Goal: Task Accomplishment & Management: Use online tool/utility

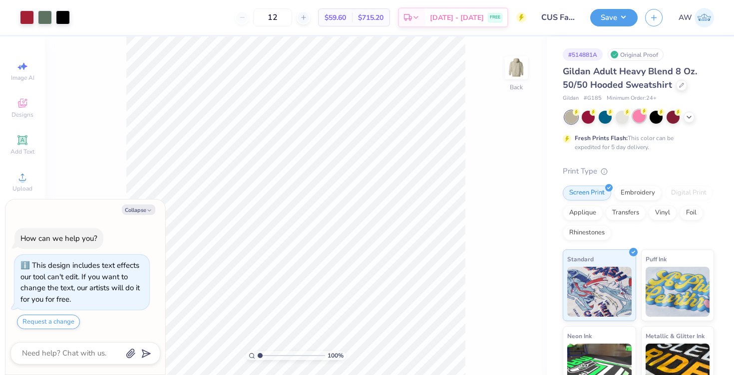
click at [641, 119] on div at bounding box center [638, 116] width 13 height 13
click at [677, 115] on div at bounding box center [672, 116] width 13 height 13
click at [672, 114] on div at bounding box center [672, 116] width 13 height 13
click at [670, 119] on div at bounding box center [672, 116] width 13 height 13
click at [691, 117] on icon at bounding box center [689, 116] width 8 height 8
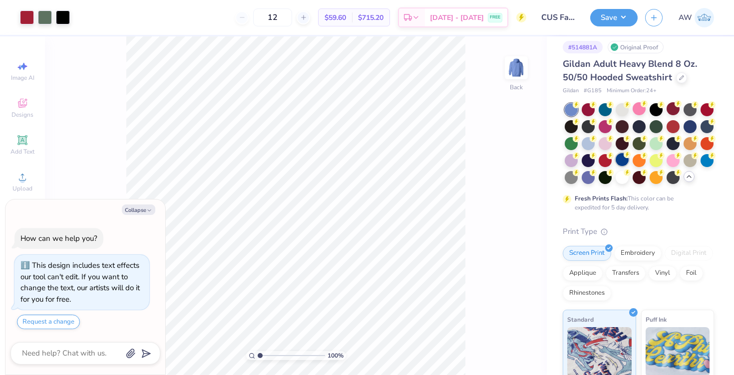
scroll to position [9, 0]
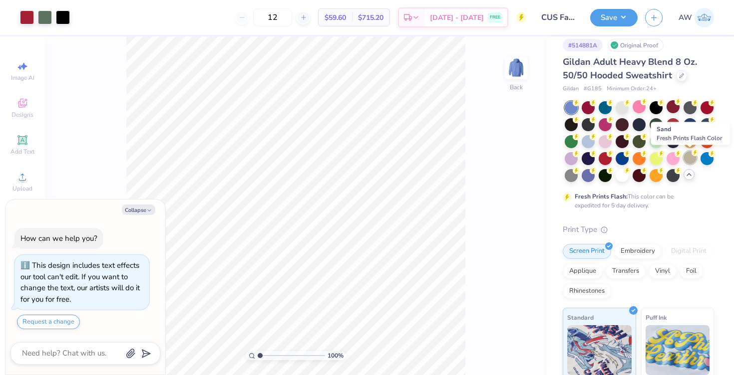
click at [692, 153] on circle at bounding box center [694, 152] width 7 height 7
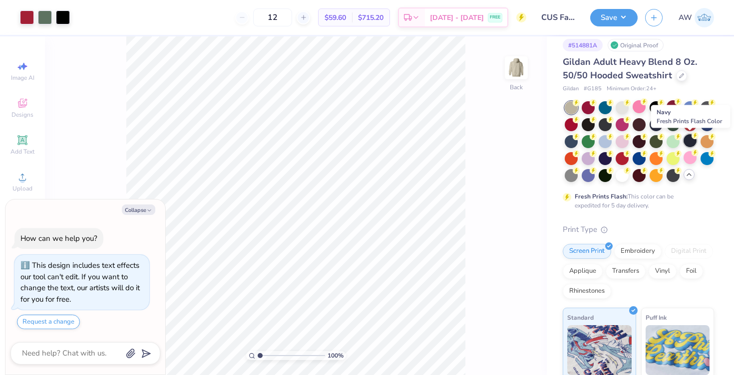
click at [690, 141] on div at bounding box center [689, 140] width 13 height 13
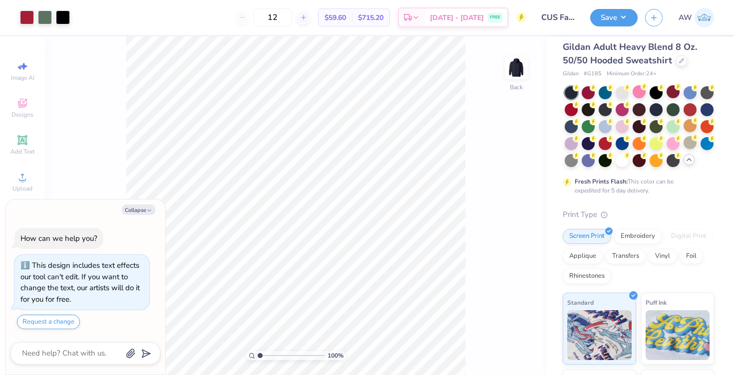
scroll to position [28, 0]
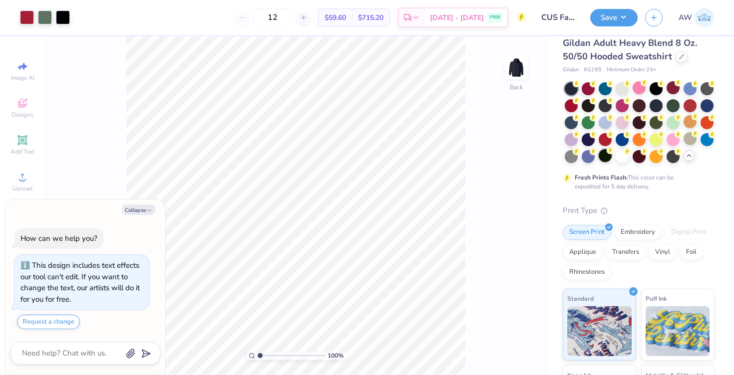
click at [603, 156] on div at bounding box center [605, 155] width 13 height 13
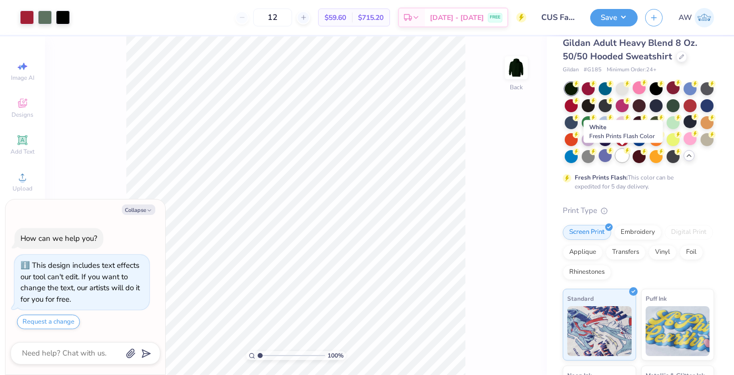
click at [621, 158] on div at bounding box center [622, 155] width 13 height 13
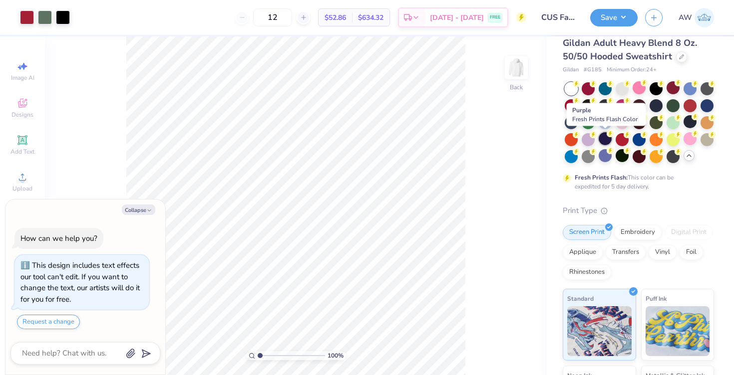
click at [603, 138] on div at bounding box center [605, 138] width 13 height 13
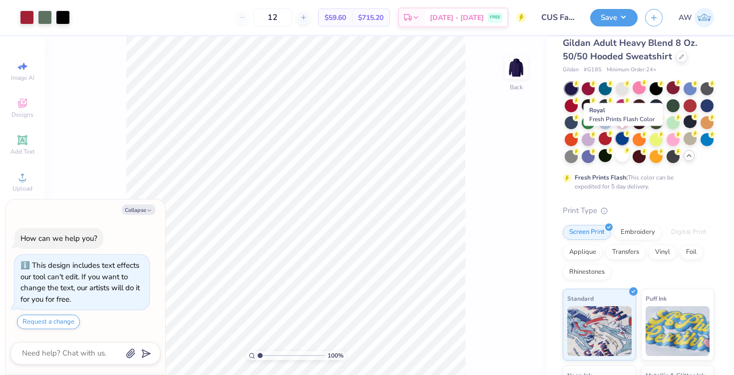
click at [622, 142] on div at bounding box center [622, 138] width 13 height 13
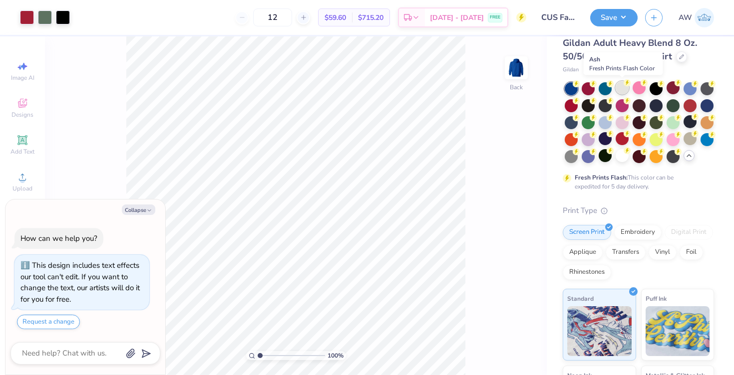
click at [620, 87] on div at bounding box center [622, 87] width 13 height 13
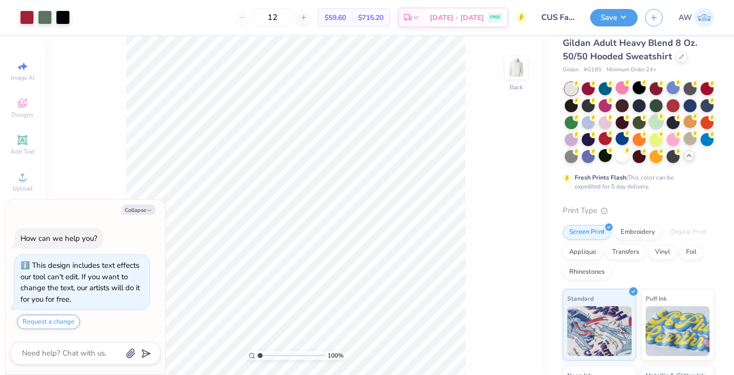
click at [656, 122] on div at bounding box center [655, 121] width 13 height 13
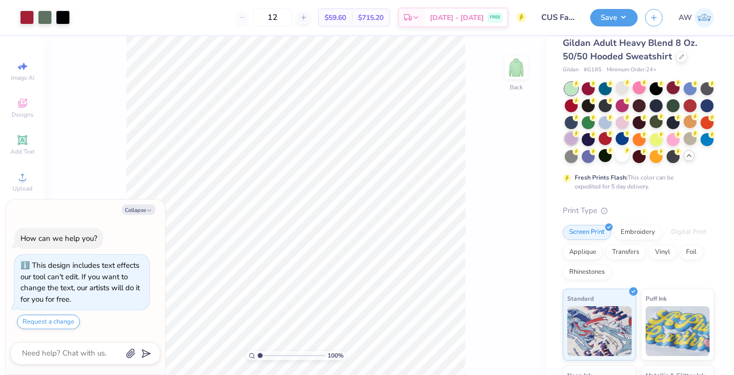
click at [574, 141] on div at bounding box center [571, 138] width 13 height 13
click at [703, 86] on div at bounding box center [706, 87] width 13 height 13
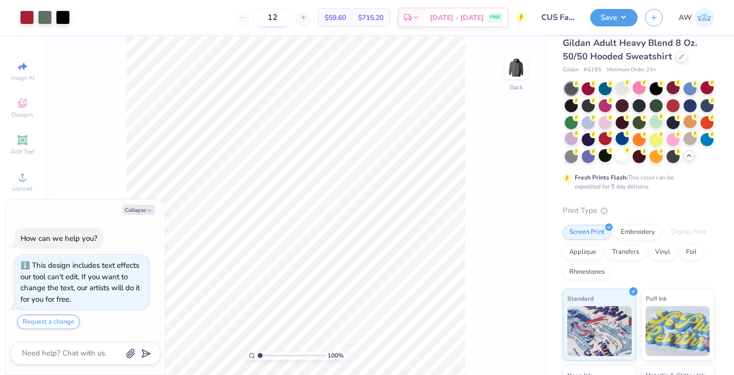
type textarea "x"
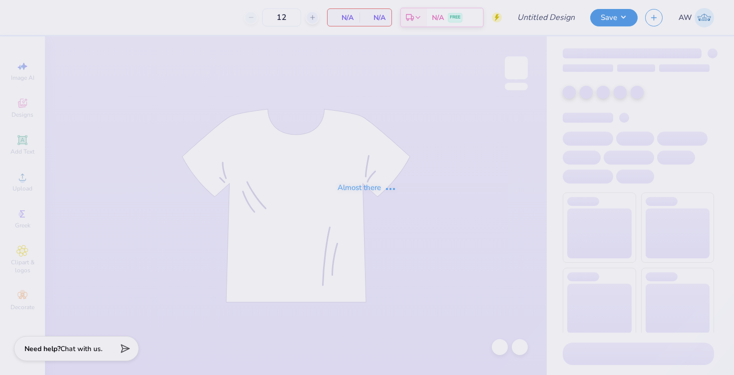
type input "CUS Fall Merch"
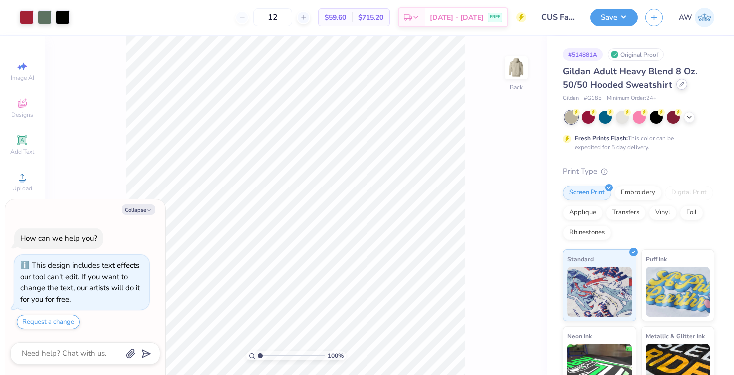
click at [679, 83] on icon at bounding box center [681, 84] width 5 height 5
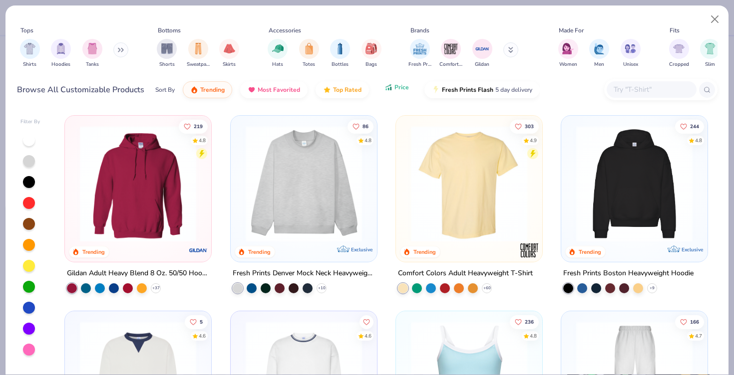
click at [400, 91] on button "Price" at bounding box center [396, 87] width 39 height 17
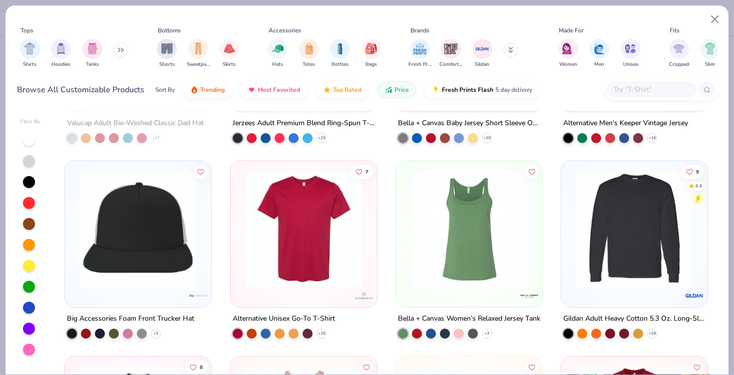
scroll to position [3668, 0]
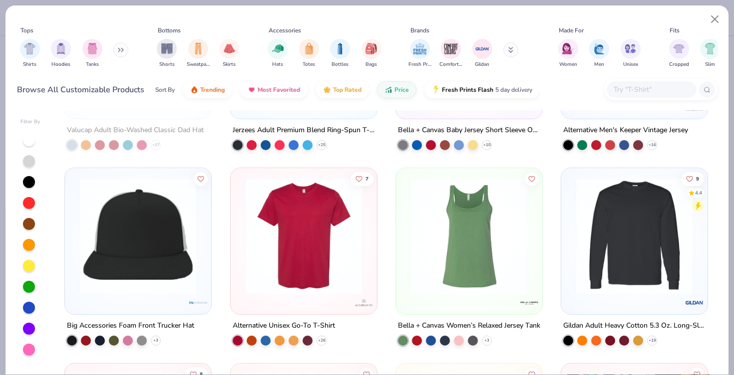
click at [604, 233] on img at bounding box center [634, 236] width 126 height 116
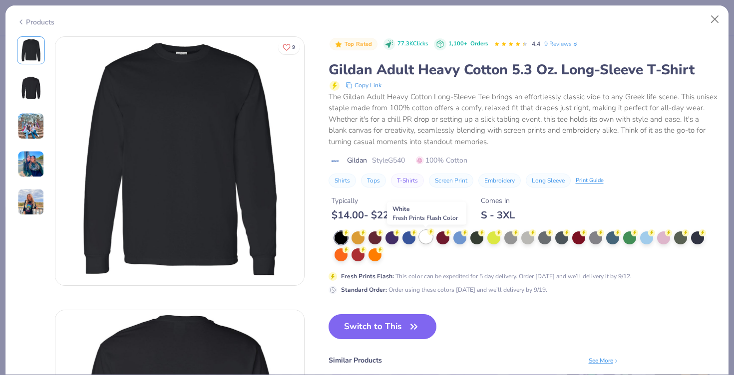
click at [422, 238] on div at bounding box center [425, 237] width 13 height 13
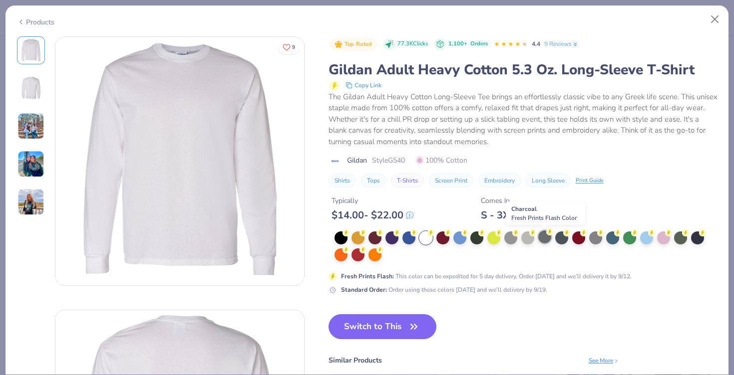
click at [546, 238] on div at bounding box center [544, 237] width 13 height 13
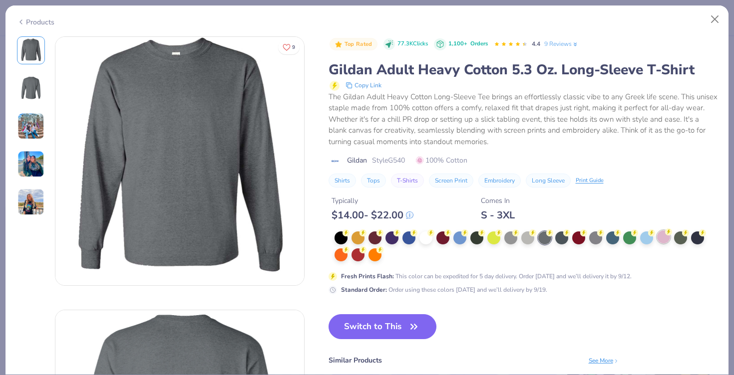
click at [664, 243] on div at bounding box center [663, 237] width 13 height 13
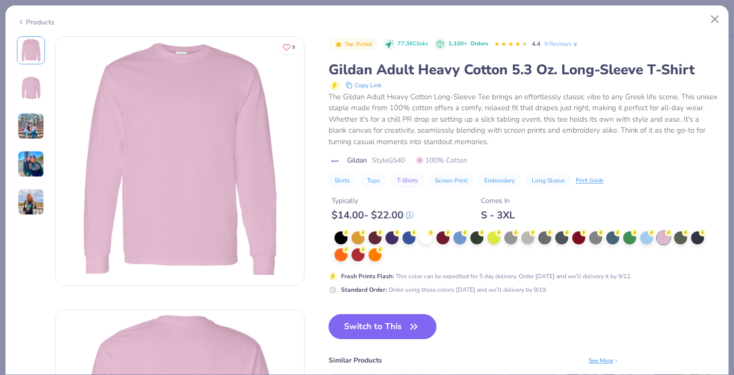
click at [379, 329] on button "Switch to This" at bounding box center [382, 327] width 108 height 25
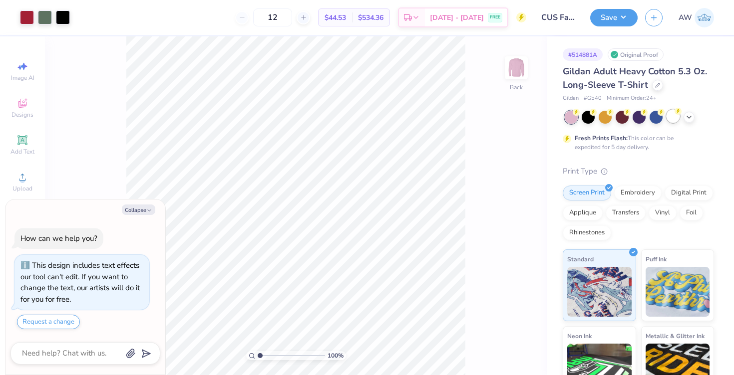
click at [671, 117] on div at bounding box center [672, 116] width 13 height 13
click at [696, 119] on div at bounding box center [639, 117] width 149 height 13
click at [694, 118] on div at bounding box center [639, 117] width 149 height 13
click at [674, 118] on div at bounding box center [672, 116] width 13 height 13
click at [689, 117] on polyline at bounding box center [689, 116] width 4 height 2
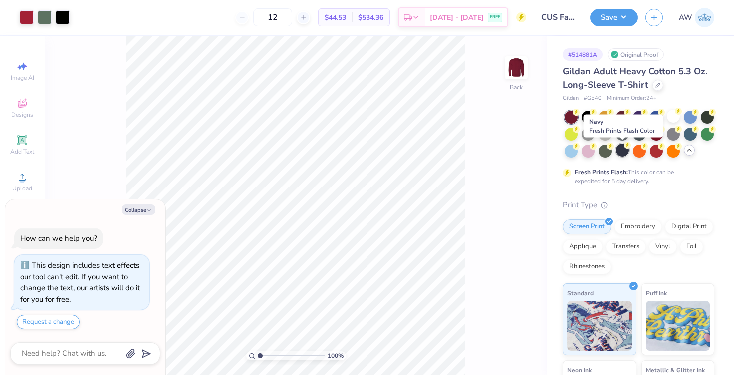
click at [619, 153] on div at bounding box center [622, 150] width 13 height 13
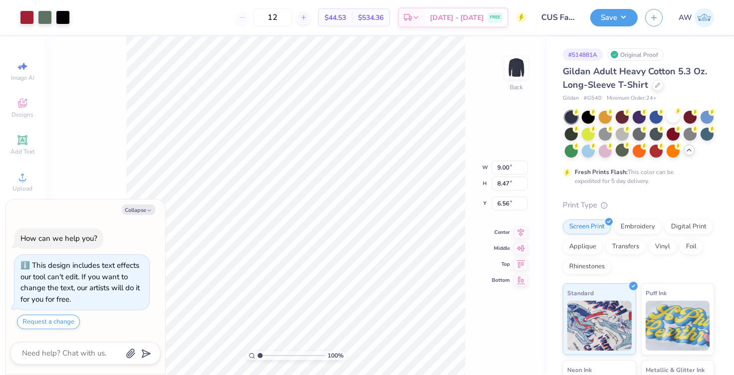
type textarea "x"
type input "3.00"
click at [687, 151] on polyline at bounding box center [689, 150] width 4 height 2
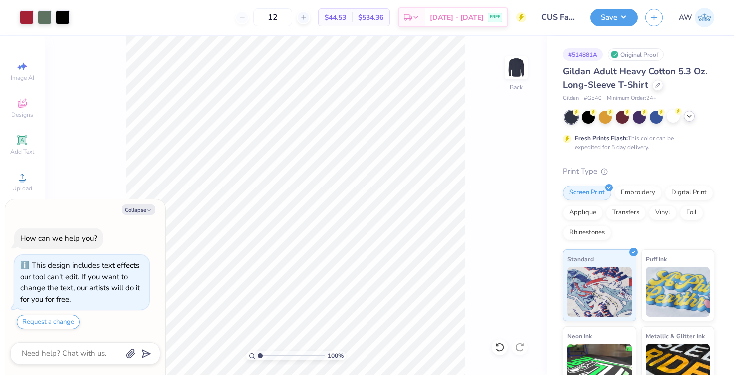
click at [695, 117] on div at bounding box center [639, 117] width 149 height 13
click at [688, 117] on icon at bounding box center [689, 116] width 8 height 8
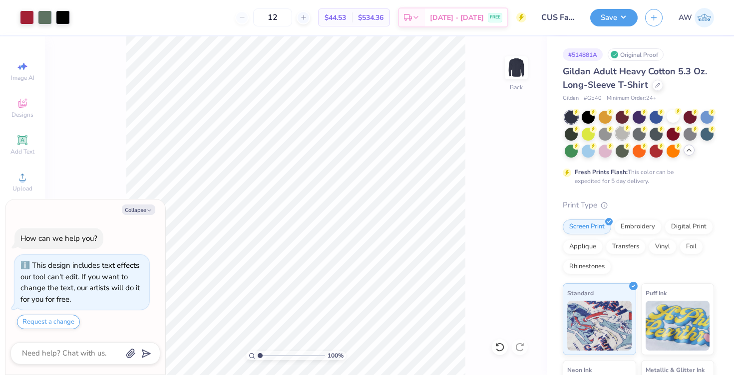
click at [616, 130] on div at bounding box center [622, 133] width 13 height 13
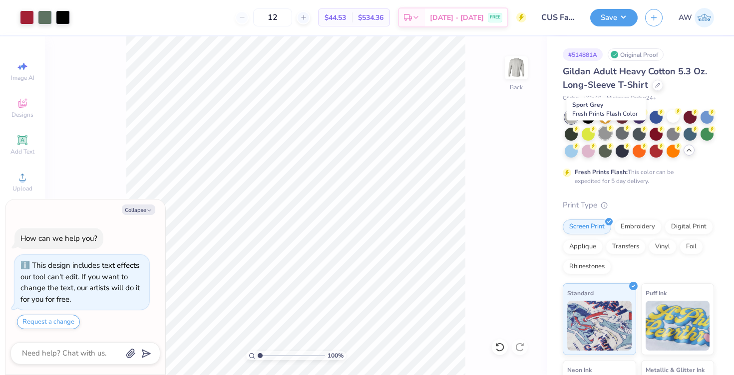
click at [608, 135] on div at bounding box center [605, 133] width 13 height 13
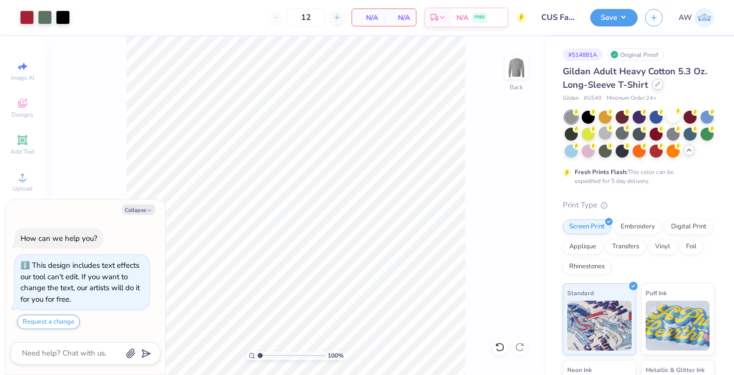
click at [655, 83] on icon at bounding box center [657, 84] width 5 height 5
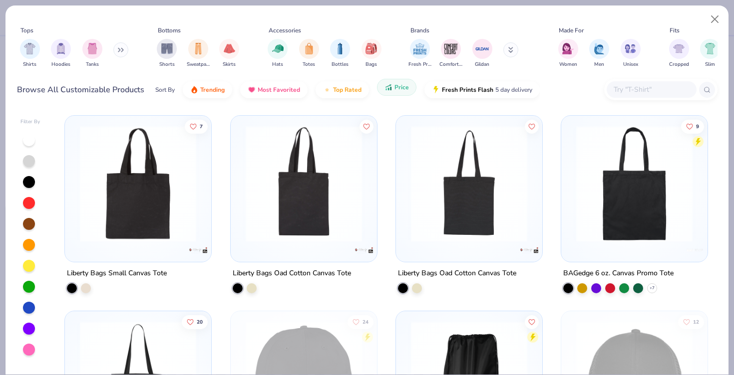
click at [395, 92] on button "Price" at bounding box center [396, 87] width 39 height 17
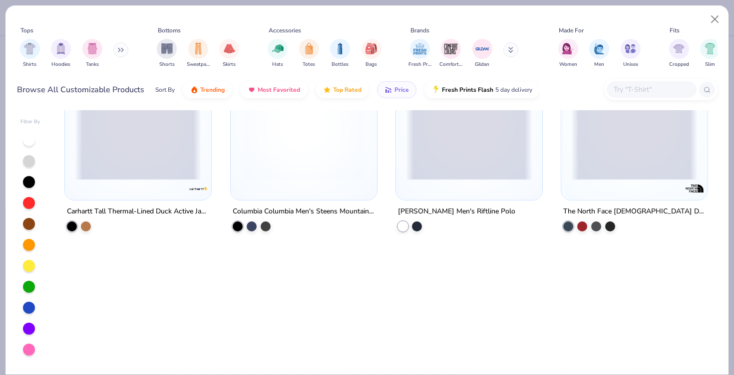
scroll to position [1038, 0]
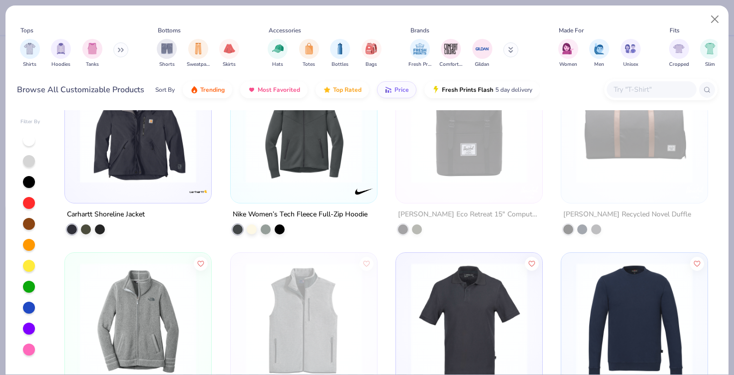
click at [390, 100] on div "Sort By Trending Most Favorited Top Rated Price Fresh Prints Flash 5 day delive…" at bounding box center [347, 90] width 384 height 28
click at [390, 88] on icon "button" at bounding box center [390, 87] width 2 height 2
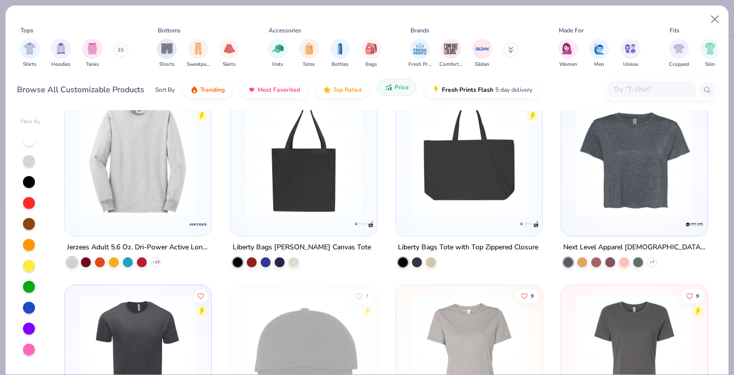
scroll to position [5098, 0]
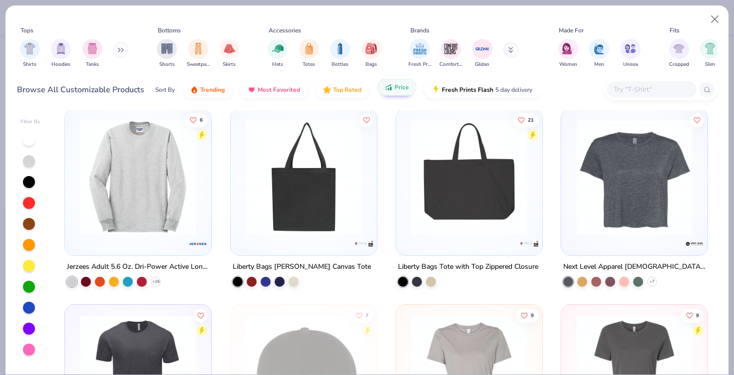
click at [179, 185] on img at bounding box center [138, 177] width 126 height 116
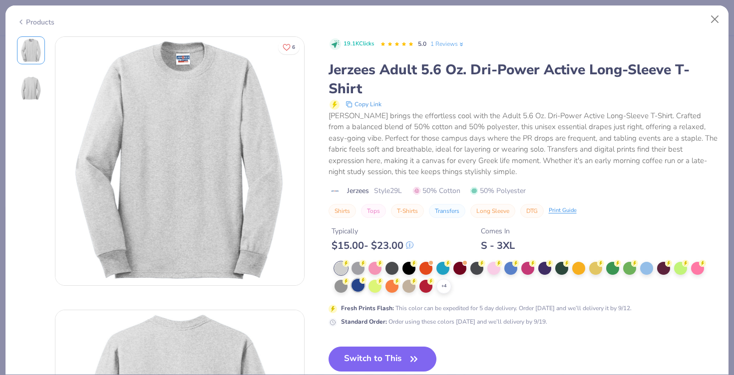
click at [362, 288] on div at bounding box center [357, 285] width 13 height 13
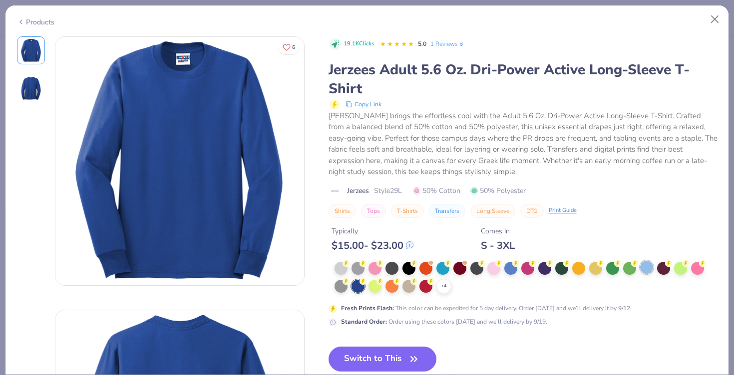
click at [650, 270] on div at bounding box center [646, 267] width 13 height 13
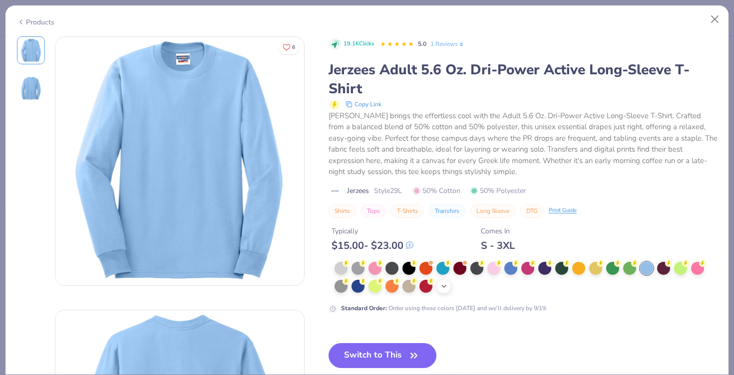
click at [442, 287] on icon at bounding box center [444, 287] width 8 height 8
click at [410, 290] on div at bounding box center [408, 285] width 13 height 13
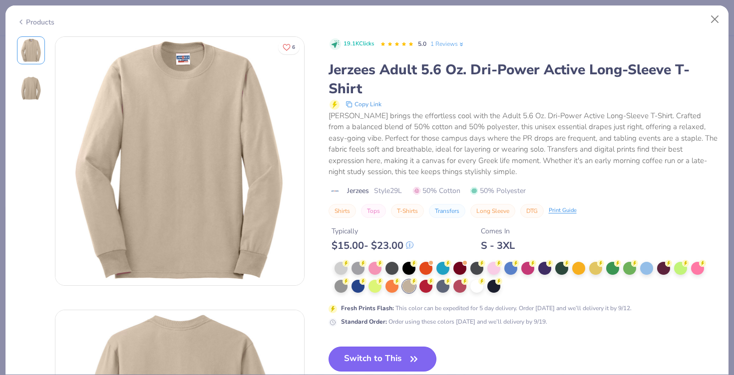
click at [402, 359] on button "Switch to This" at bounding box center [382, 359] width 108 height 25
type textarea "x"
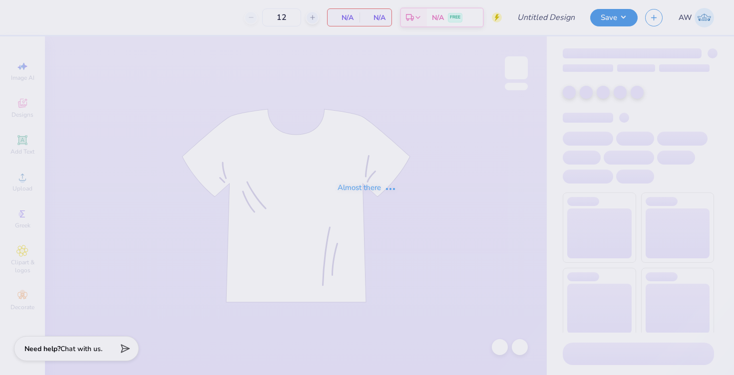
type input "CUS Fall Merch"
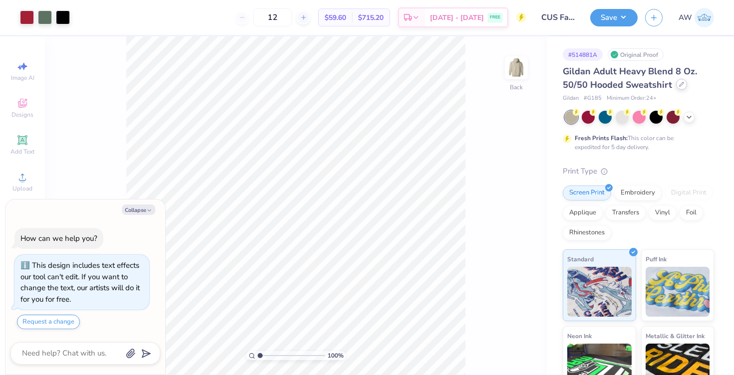
click at [679, 82] on icon at bounding box center [681, 84] width 5 height 5
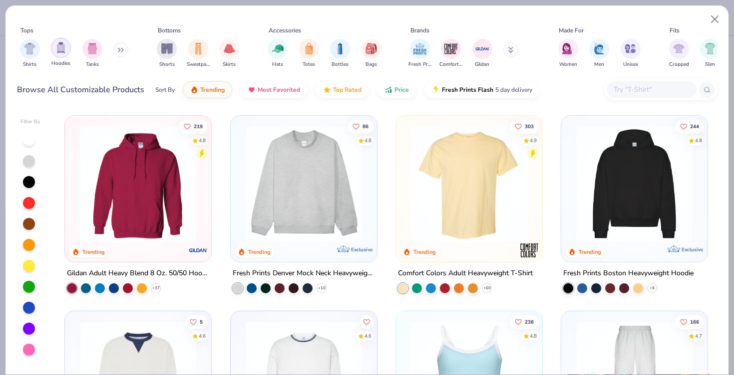
click at [58, 52] on img "filter for Hoodies" at bounding box center [60, 47] width 11 height 11
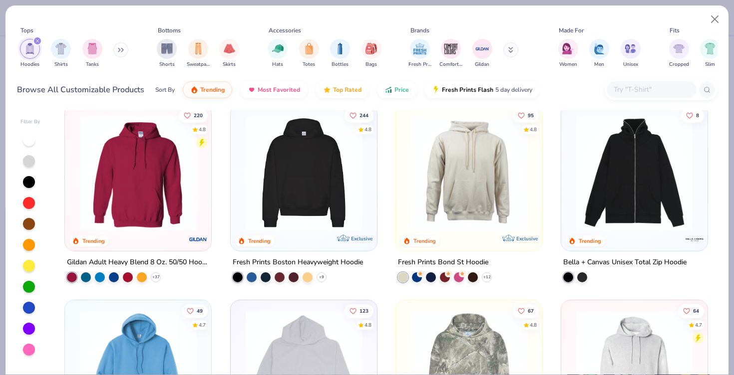
scroll to position [13, 0]
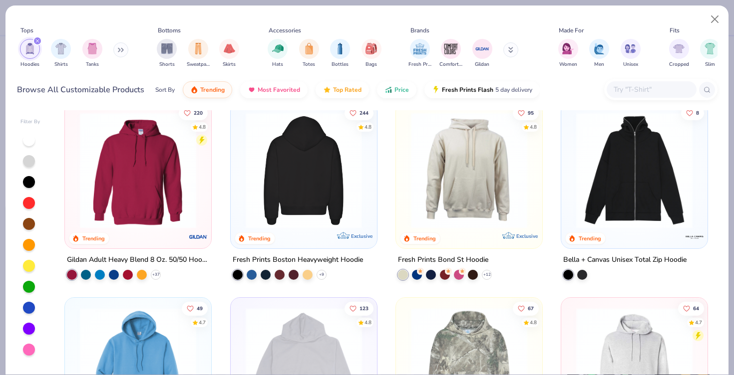
click at [293, 189] on img at bounding box center [303, 170] width 126 height 116
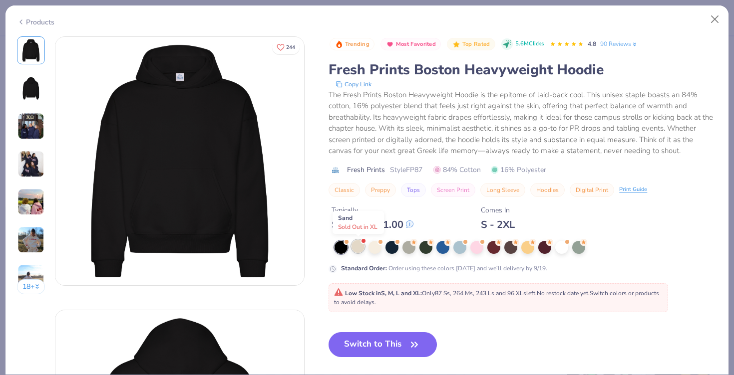
click at [362, 245] on div at bounding box center [357, 246] width 13 height 13
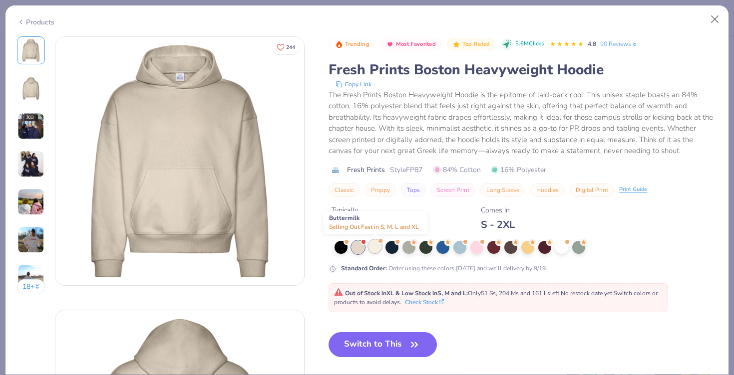
click at [375, 251] on div at bounding box center [374, 246] width 13 height 13
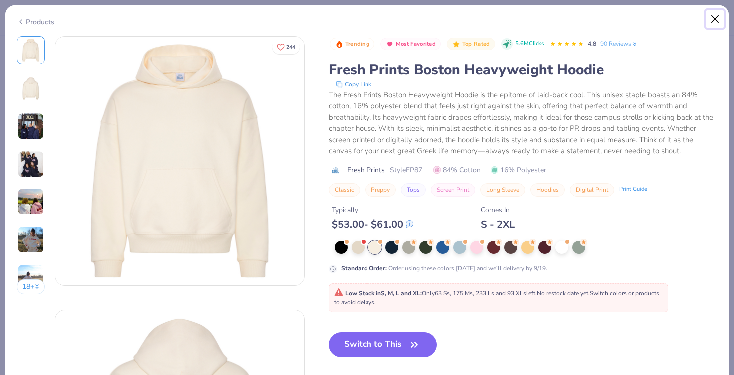
click at [712, 18] on button "Close" at bounding box center [714, 19] width 19 height 19
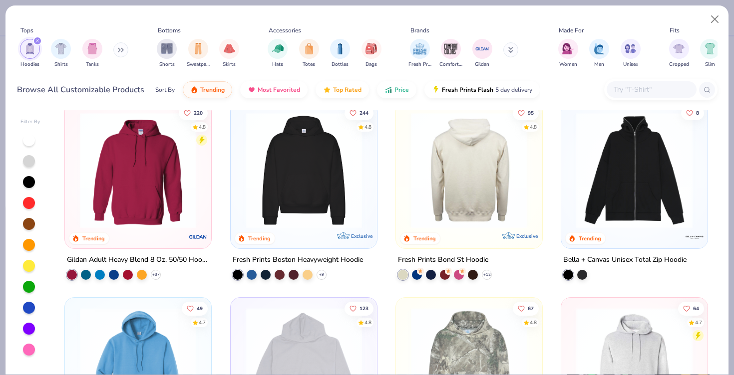
click at [489, 165] on img at bounding box center [469, 170] width 126 height 116
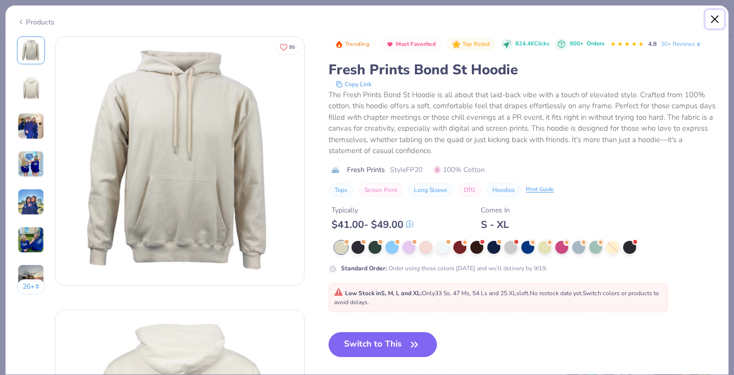
click at [708, 20] on button "Close" at bounding box center [714, 19] width 19 height 19
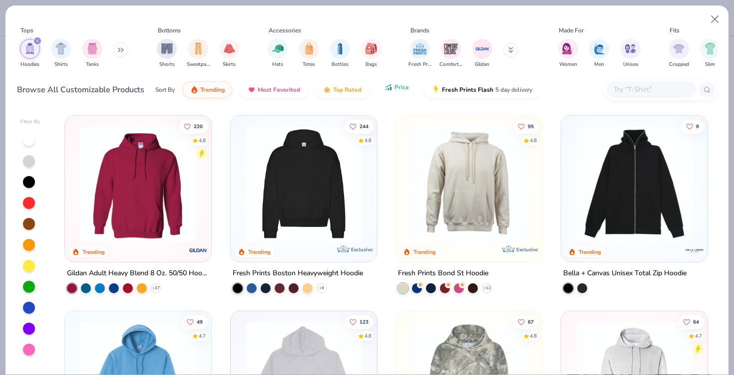
click at [400, 92] on button "Price" at bounding box center [396, 87] width 39 height 17
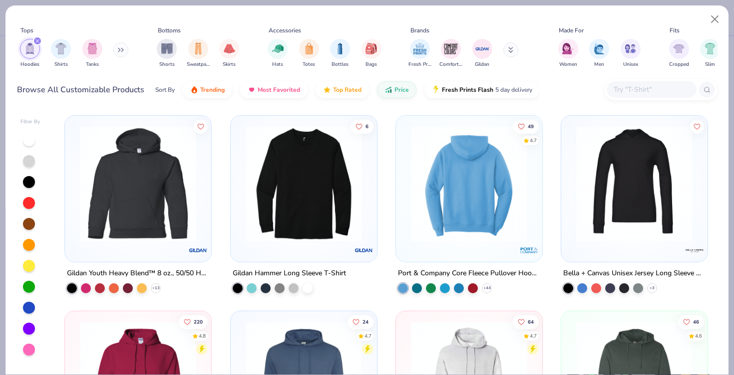
click at [465, 203] on img at bounding box center [469, 184] width 126 height 116
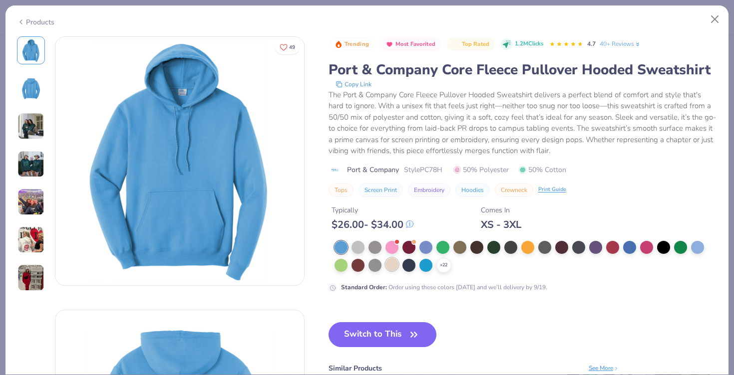
click at [393, 266] on div at bounding box center [391, 264] width 13 height 13
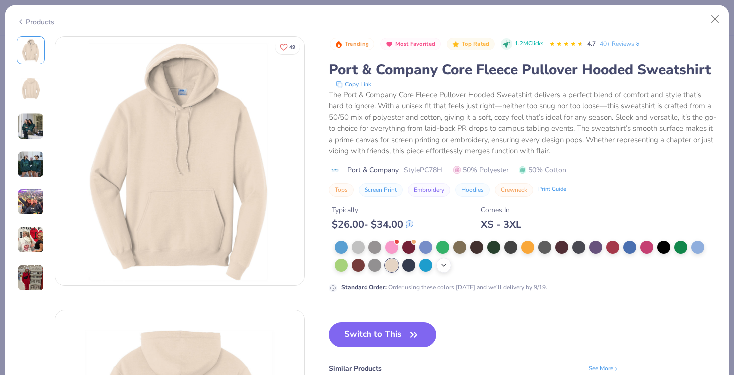
click at [438, 271] on div "+ 22" at bounding box center [443, 265] width 15 height 15
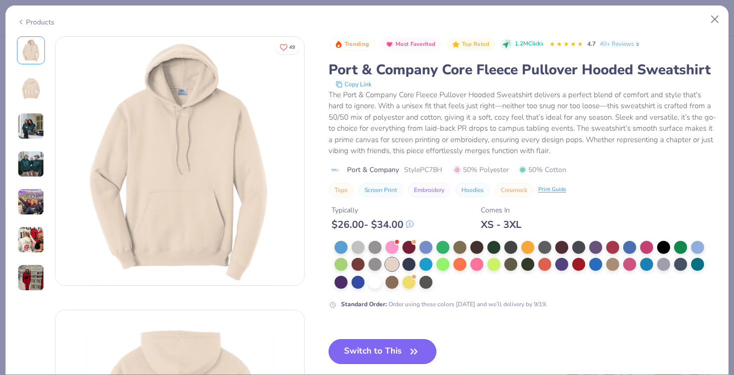
click at [395, 348] on button "Switch to This" at bounding box center [382, 351] width 108 height 25
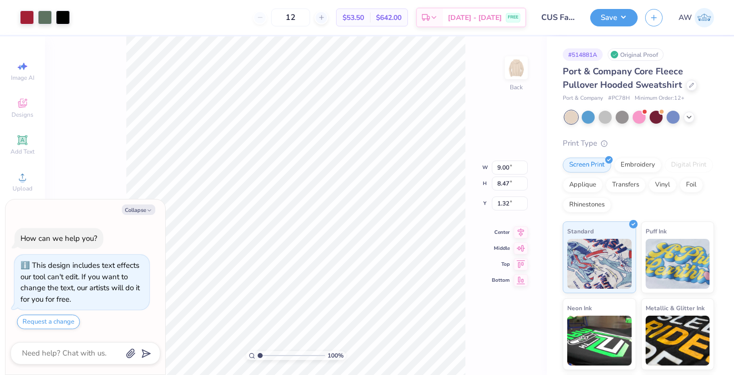
type textarea "x"
type input "3.00"
click at [616, 14] on button "Save" at bounding box center [613, 15] width 47 height 17
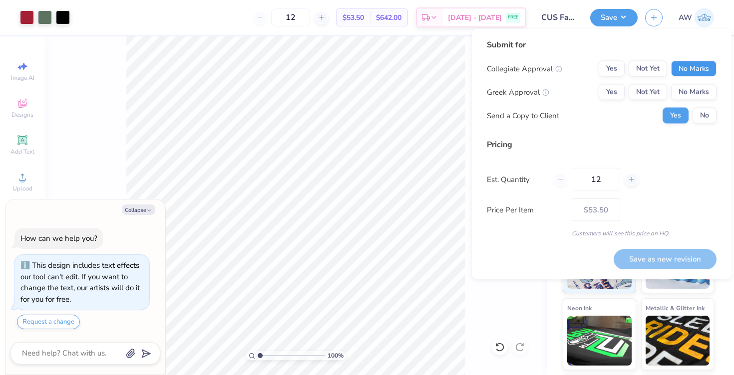
click at [688, 72] on button "No Marks" at bounding box center [693, 69] width 45 height 16
click at [613, 91] on button "Yes" at bounding box center [612, 92] width 26 height 16
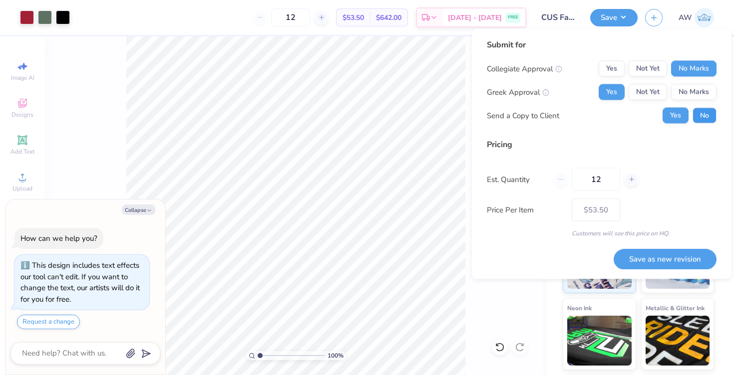
click at [702, 117] on button "No" at bounding box center [704, 116] width 24 height 16
type textarea "x"
click at [648, 255] on button "Save as new revision" at bounding box center [665, 259] width 103 height 20
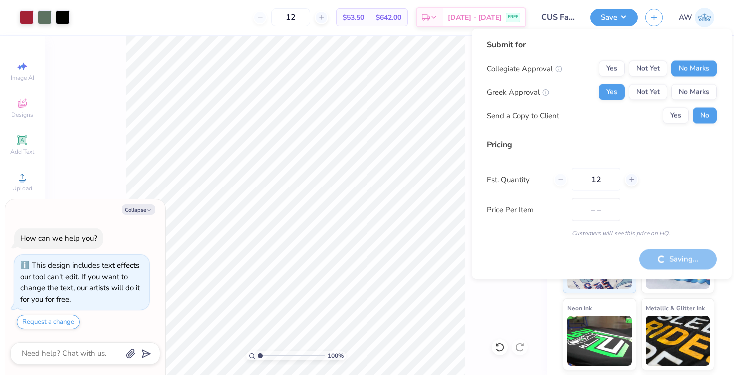
type input "$53.50"
type textarea "x"
